Goal: Task Accomplishment & Management: Use online tool/utility

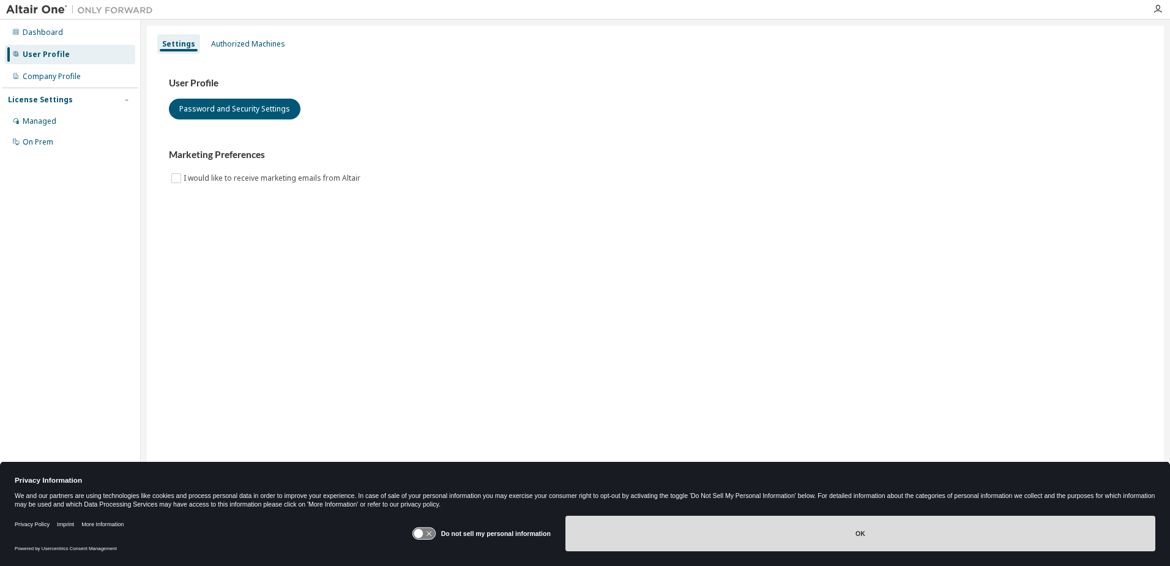
click at [764, 520] on button "OK" at bounding box center [861, 533] width 590 height 36
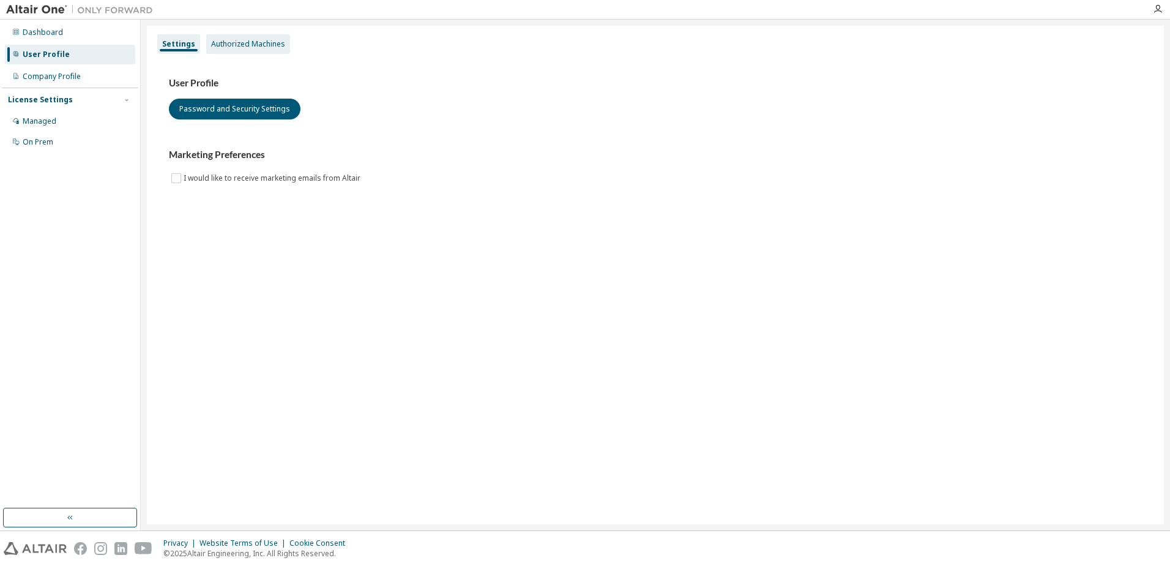
click at [255, 50] on div "Authorized Machines" at bounding box center [248, 44] width 84 height 20
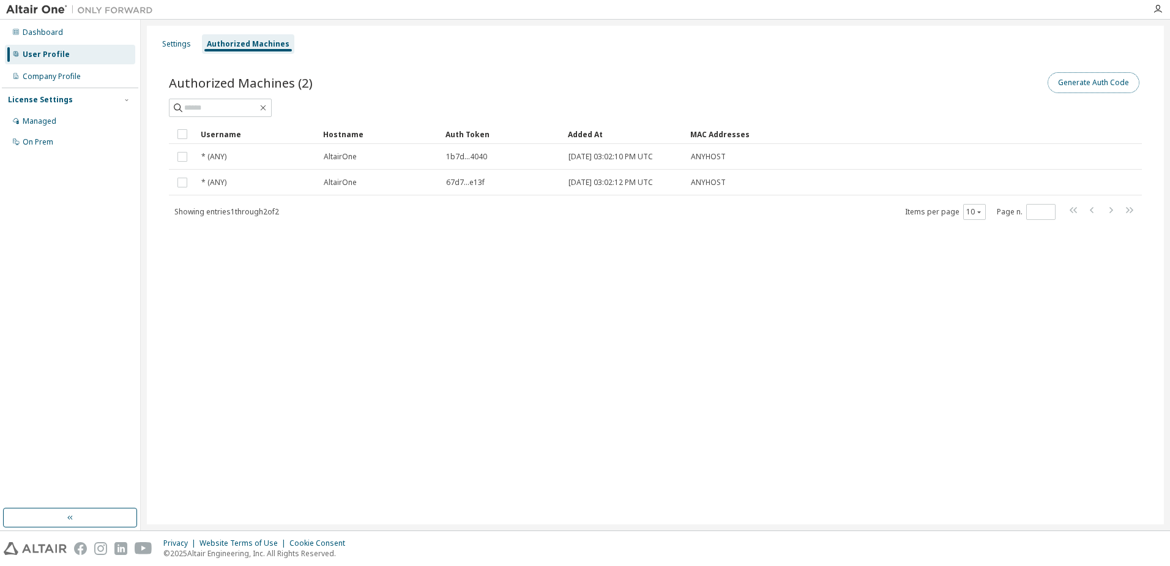
click at [1101, 91] on button "Generate Auth Code" at bounding box center [1094, 82] width 92 height 21
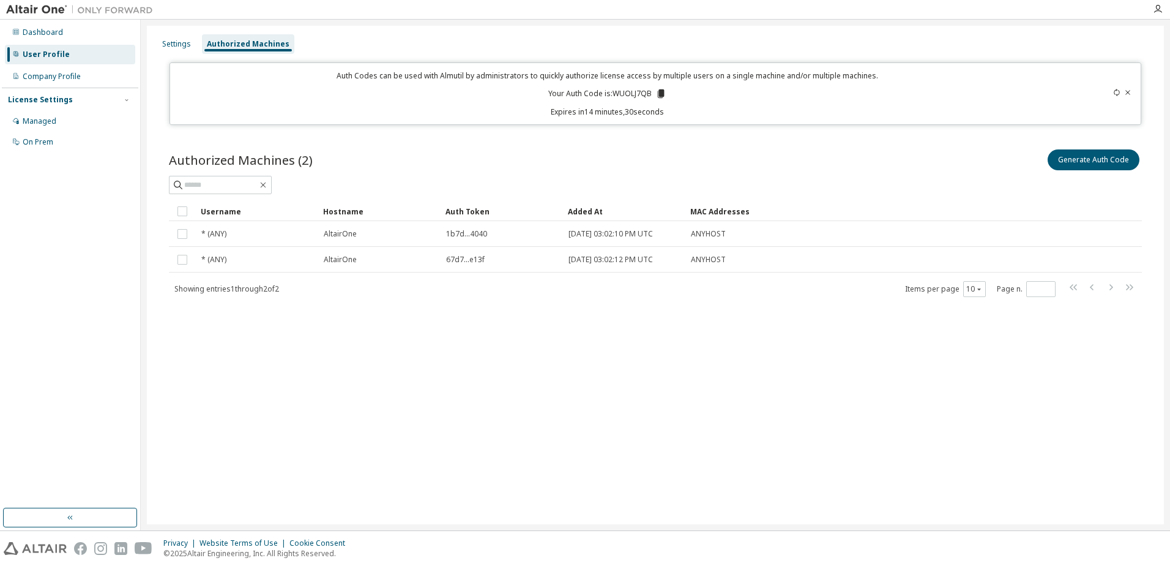
click at [661, 94] on icon at bounding box center [661, 93] width 7 height 9
